Goal: Information Seeking & Learning: Learn about a topic

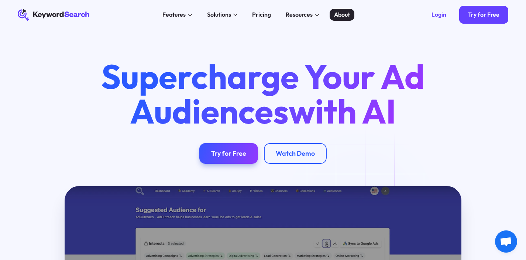
click at [350, 15] on div "About" at bounding box center [342, 14] width 16 height 9
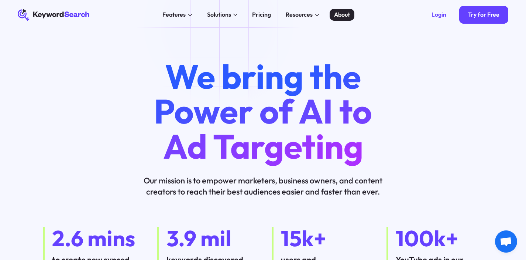
click at [350, 16] on div "About" at bounding box center [342, 14] width 16 height 9
click at [267, 17] on div "Pricing" at bounding box center [261, 14] width 19 height 9
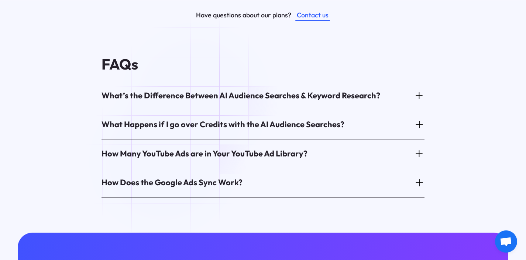
scroll to position [397, 0]
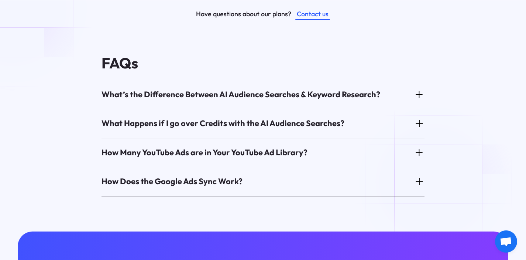
click at [425, 100] on icon at bounding box center [419, 94] width 10 height 10
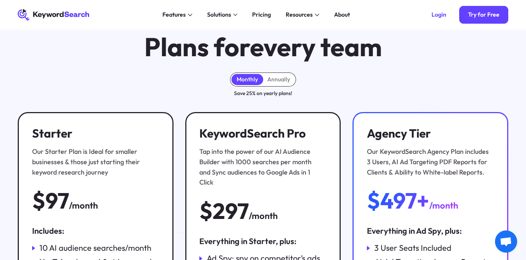
scroll to position [0, 0]
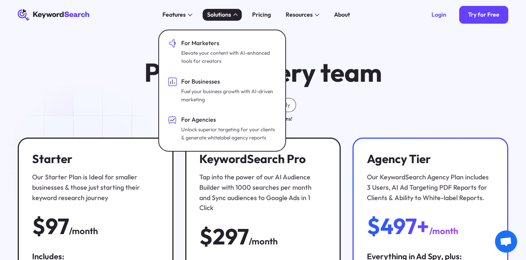
click at [226, 17] on div "Solutions" at bounding box center [219, 14] width 24 height 9
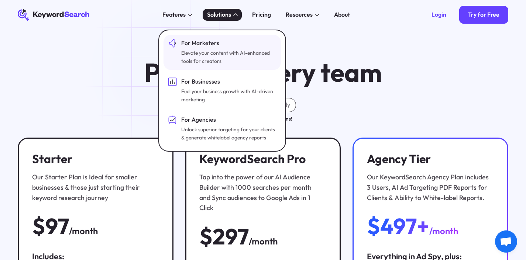
click at [213, 57] on div "Elevate your content with AI-enhanced tools for creators" at bounding box center [228, 57] width 94 height 16
